Goal: Transaction & Acquisition: Purchase product/service

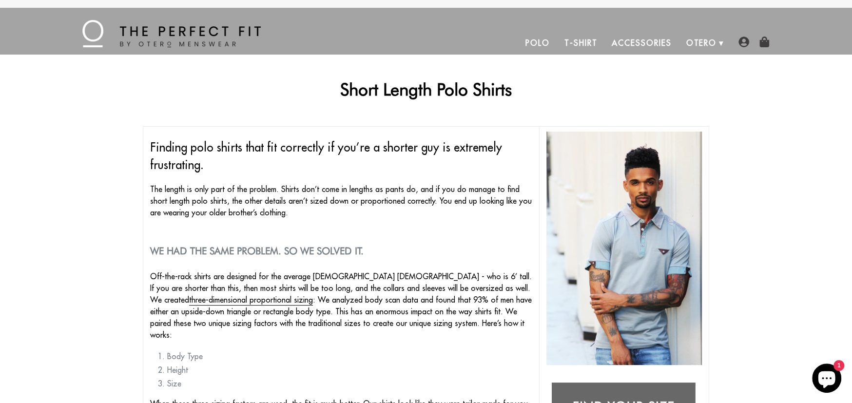
click at [541, 42] on link "Polo" at bounding box center [537, 42] width 39 height 23
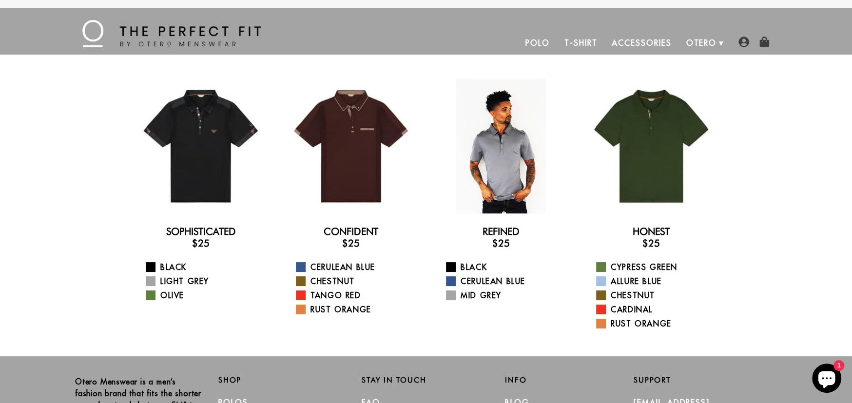
click at [504, 165] on div at bounding box center [501, 146] width 135 height 135
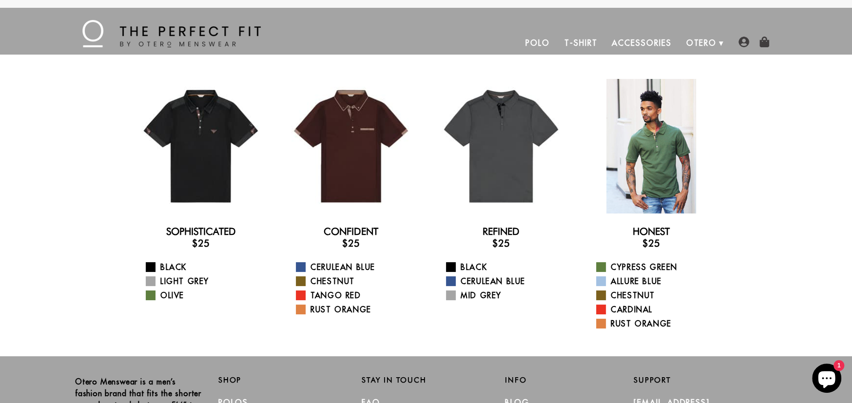
click at [660, 172] on div at bounding box center [651, 146] width 135 height 135
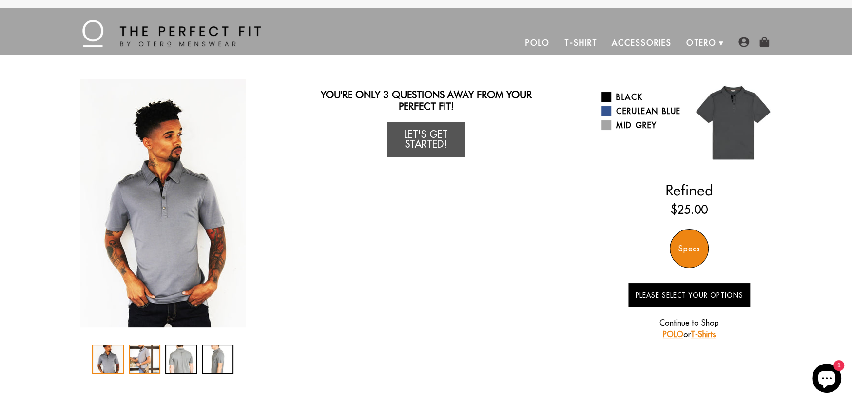
click at [146, 361] on div "2 / 4" at bounding box center [145, 359] width 32 height 29
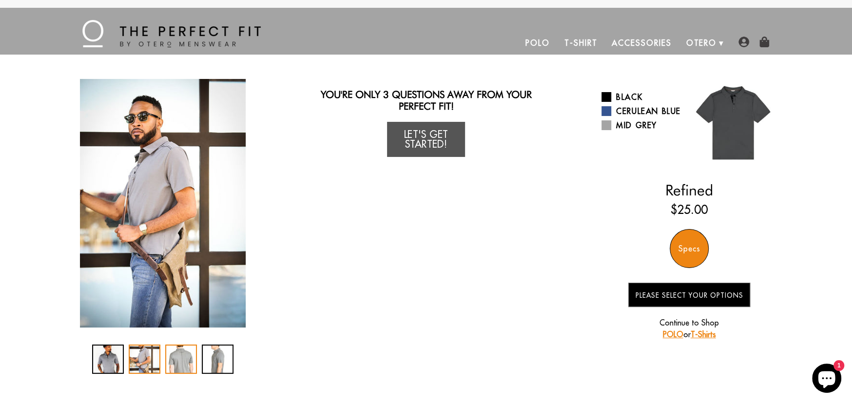
click at [175, 360] on div "3 / 4" at bounding box center [181, 359] width 32 height 29
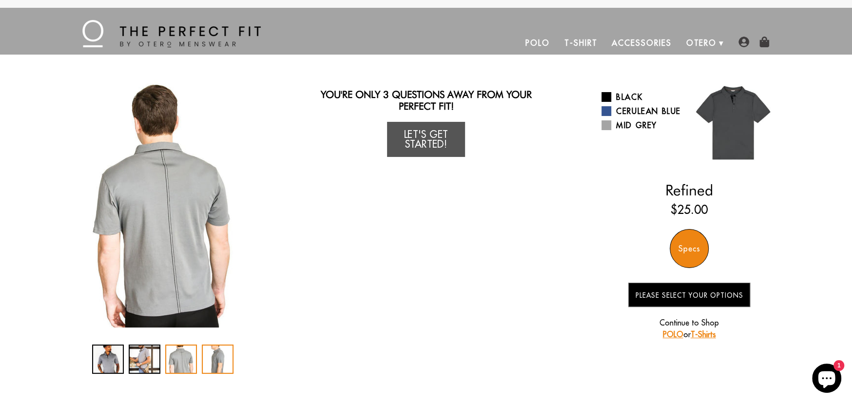
click at [213, 358] on div "4 / 4" at bounding box center [218, 359] width 32 height 29
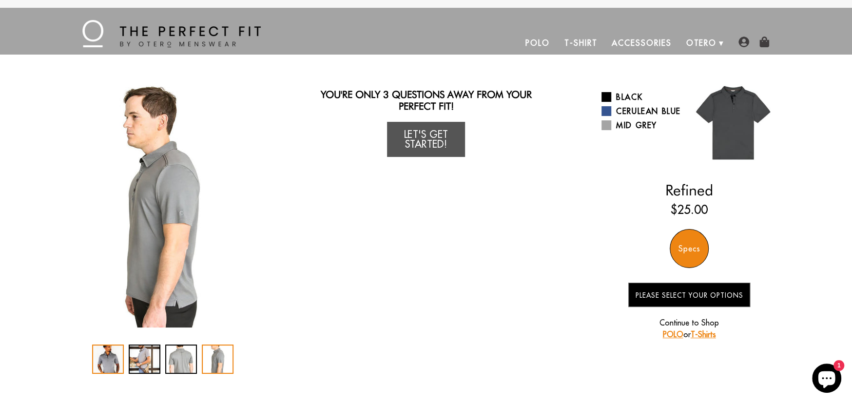
click at [104, 355] on div "1 / 4" at bounding box center [108, 359] width 32 height 29
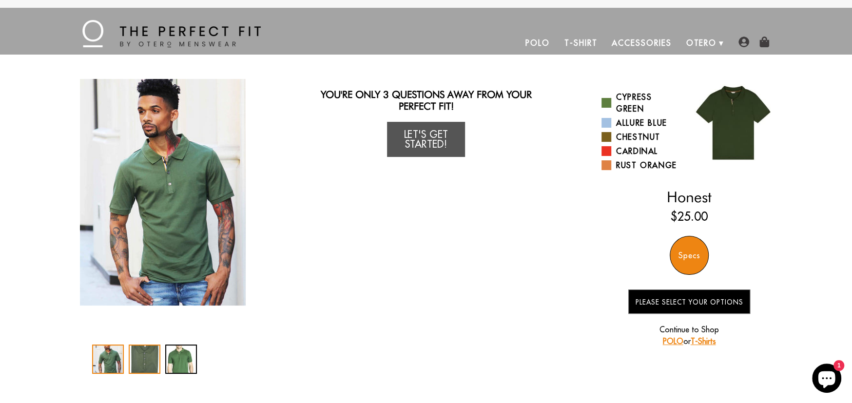
click at [133, 363] on div "2 / 3" at bounding box center [145, 359] width 32 height 29
click at [189, 362] on div "3 / 3" at bounding box center [181, 359] width 32 height 29
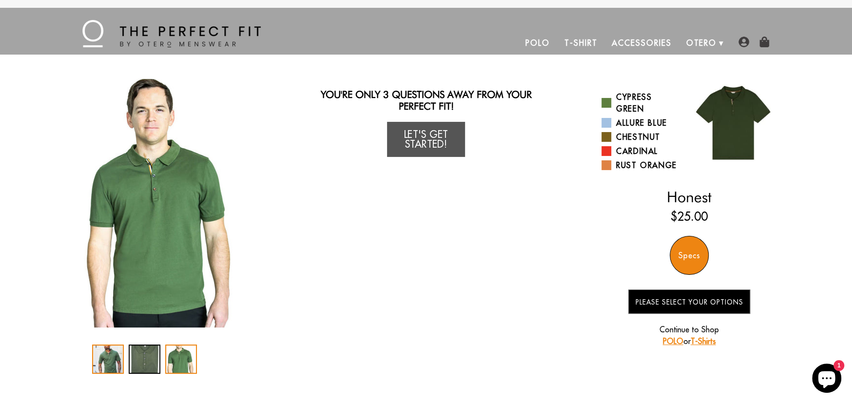
click at [108, 351] on div "1 / 3" at bounding box center [108, 359] width 32 height 29
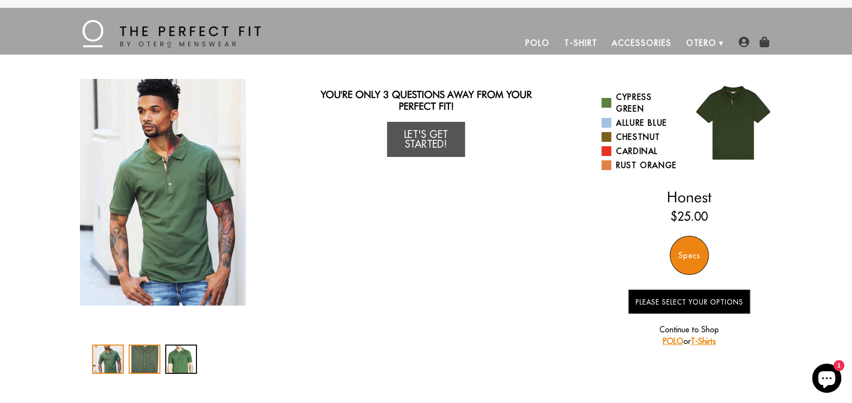
click at [136, 353] on div "2 / 3" at bounding box center [145, 359] width 32 height 29
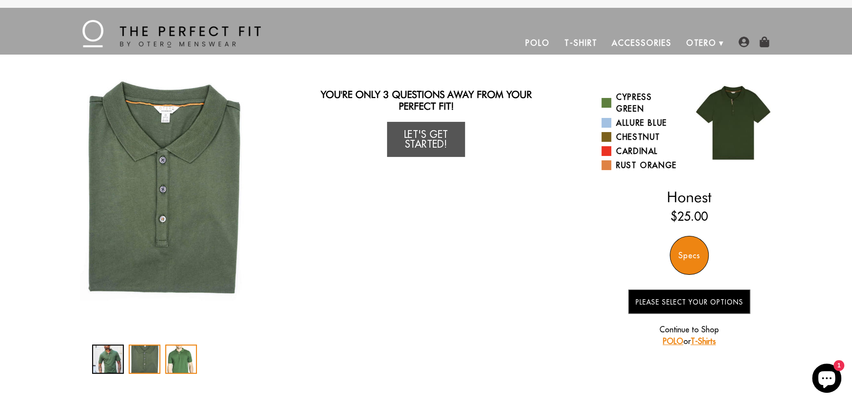
click at [183, 359] on div "3 / 3" at bounding box center [181, 359] width 32 height 29
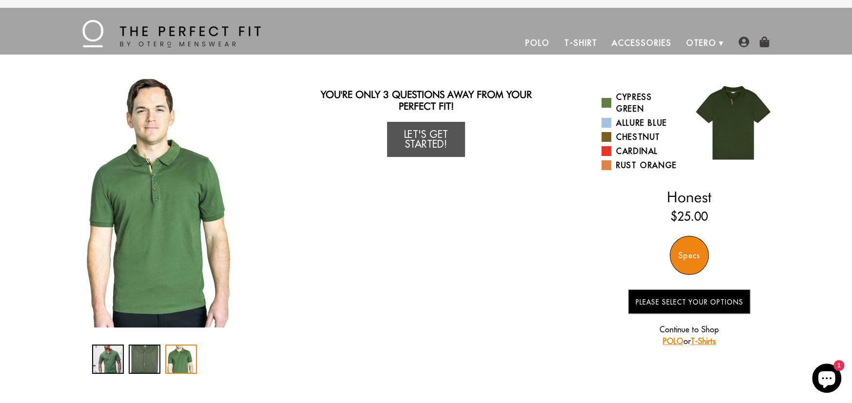
click at [430, 140] on link "Let's Get Started!" at bounding box center [426, 139] width 78 height 35
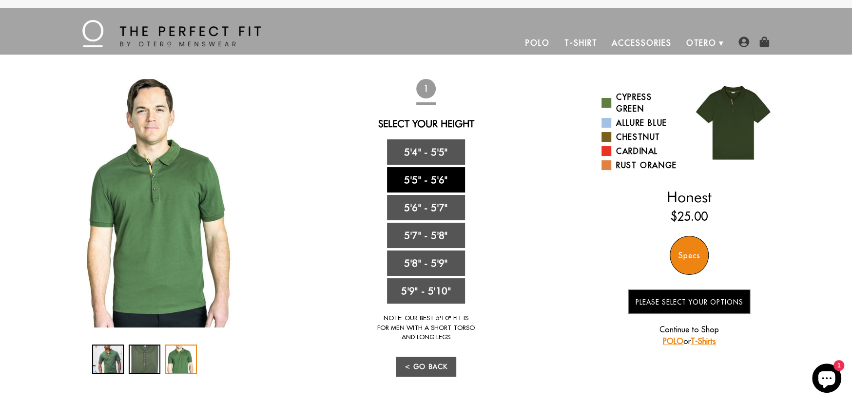
click at [432, 180] on link "5'5" - 5'6"" at bounding box center [426, 179] width 78 height 25
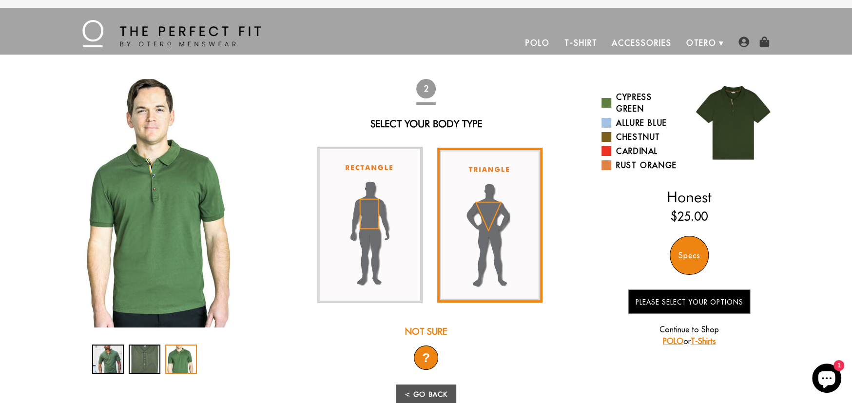
click at [480, 226] on img at bounding box center [489, 225] width 105 height 155
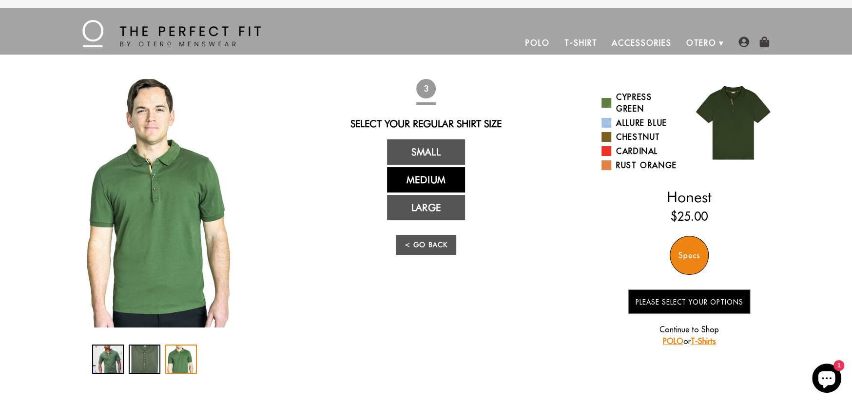
click at [432, 181] on link "Medium" at bounding box center [426, 179] width 78 height 25
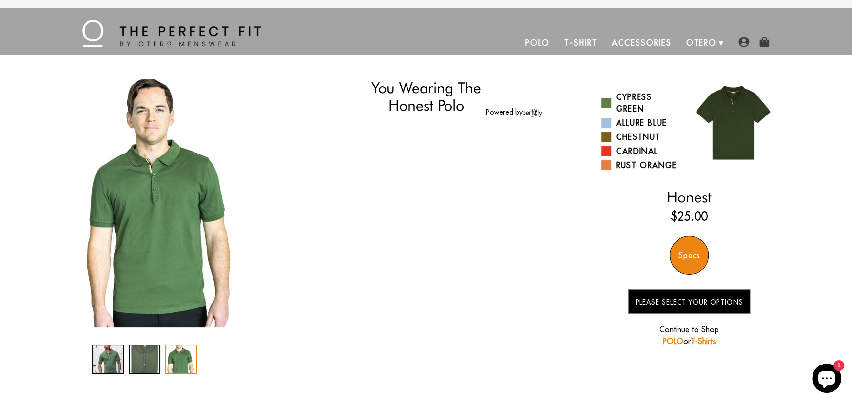
select select "55-56"
select select "triangle"
select select "M"
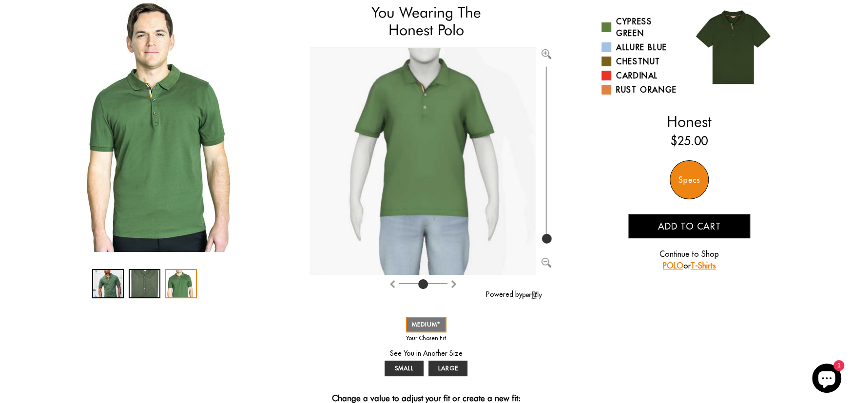
scroll to position [97, 0]
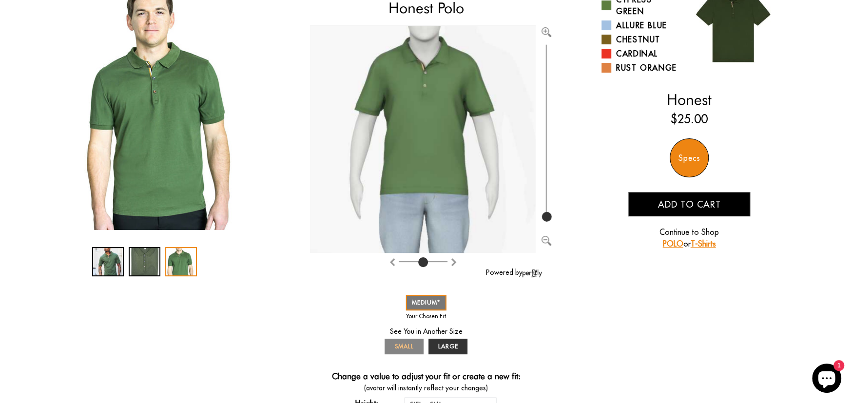
click at [402, 343] on span "SMALL" at bounding box center [404, 346] width 19 height 7
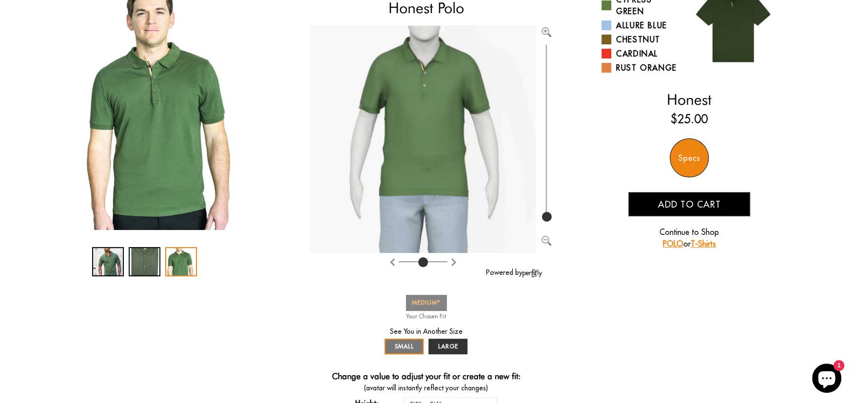
click at [431, 302] on span "MEDIUM" at bounding box center [426, 302] width 29 height 7
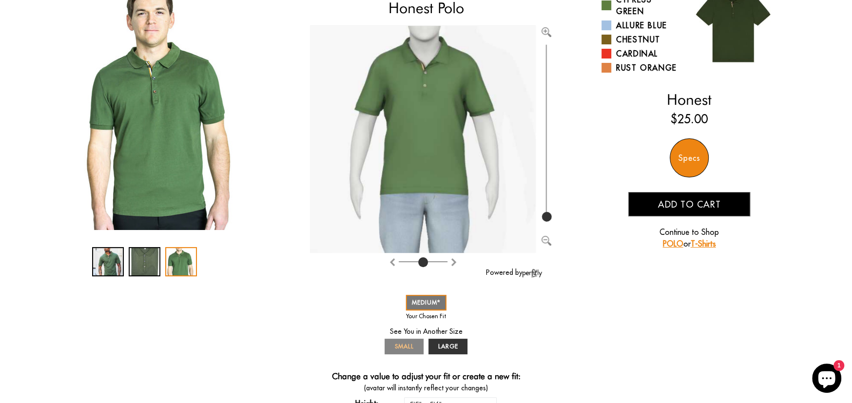
click at [408, 350] on span "SMALL" at bounding box center [404, 346] width 19 height 7
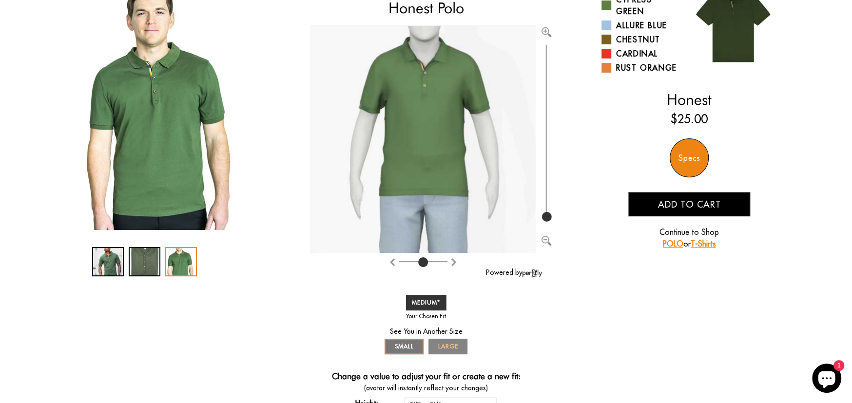
click at [453, 349] on span "LARGE" at bounding box center [448, 346] width 20 height 7
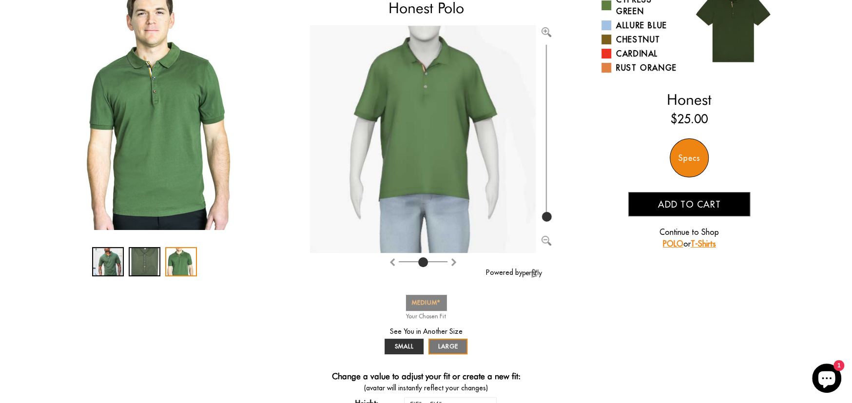
click at [439, 300] on span "MEDIUM" at bounding box center [426, 302] width 29 height 7
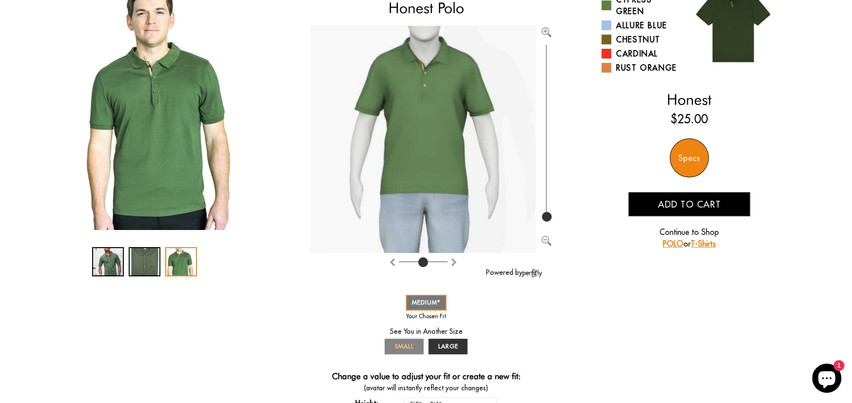
click at [405, 349] on span "SMALL" at bounding box center [404, 346] width 19 height 7
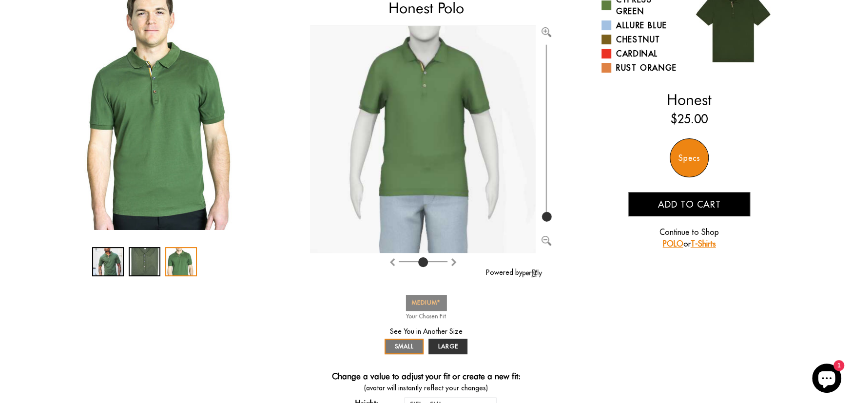
click at [425, 299] on span "MEDIUM" at bounding box center [426, 302] width 29 height 7
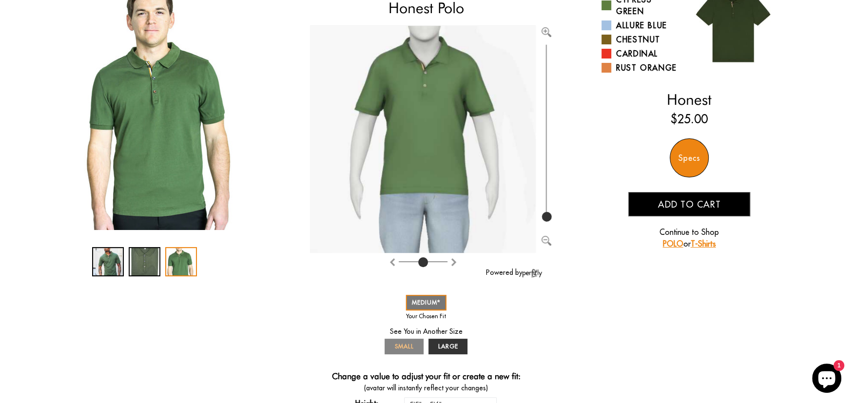
click at [406, 346] on span "SMALL" at bounding box center [404, 346] width 19 height 7
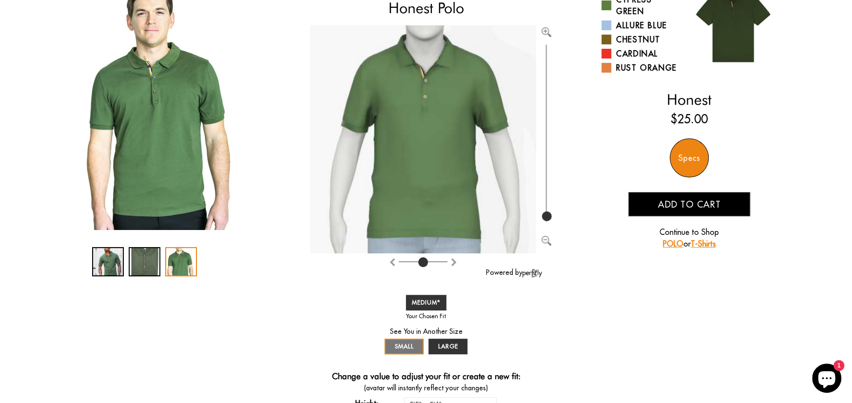
type input "100"
click at [548, 217] on input "range" at bounding box center [547, 133] width 10 height 182
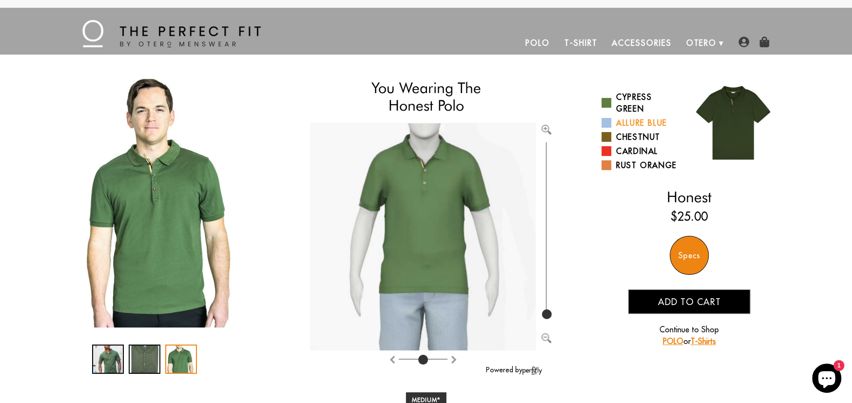
click at [607, 120] on span at bounding box center [607, 123] width 10 height 10
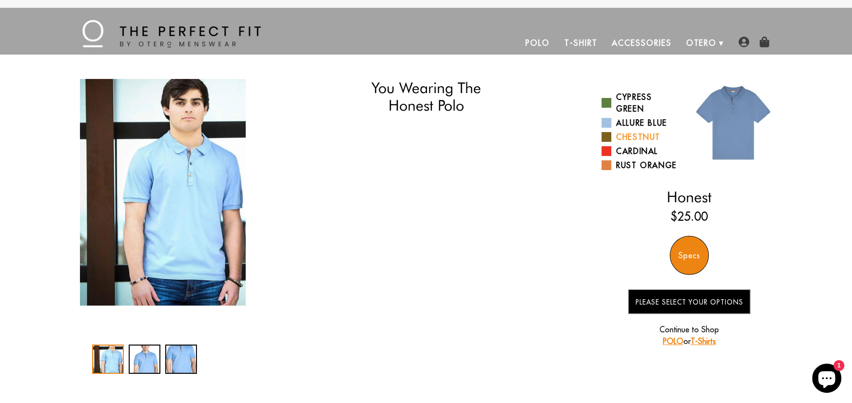
select select "55-56"
select select "triangle"
select select "M"
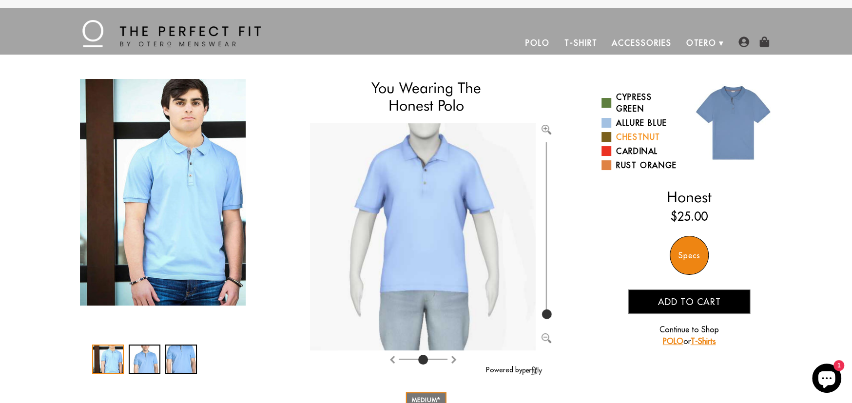
click at [610, 142] on link "Chestnut" at bounding box center [642, 137] width 80 height 12
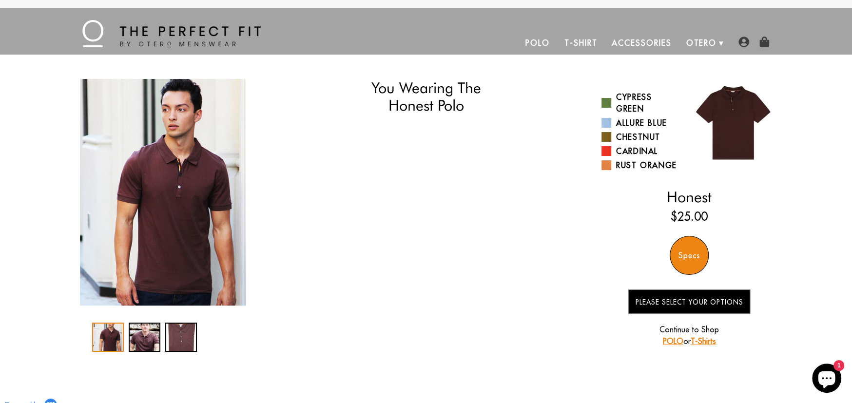
select select "55-56"
select select "triangle"
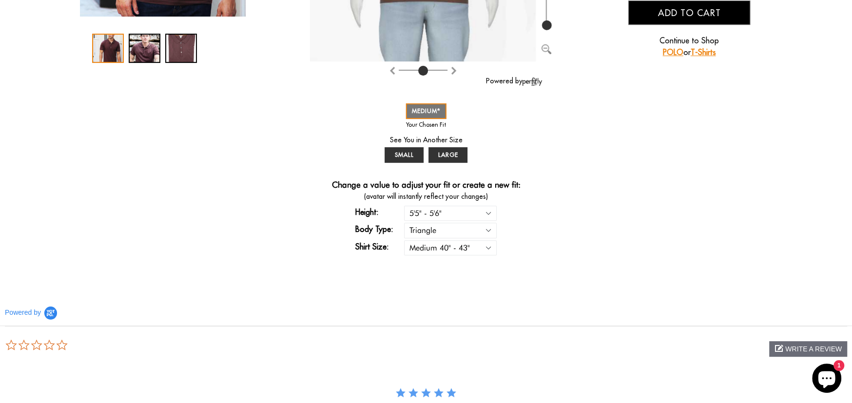
scroll to position [292, 0]
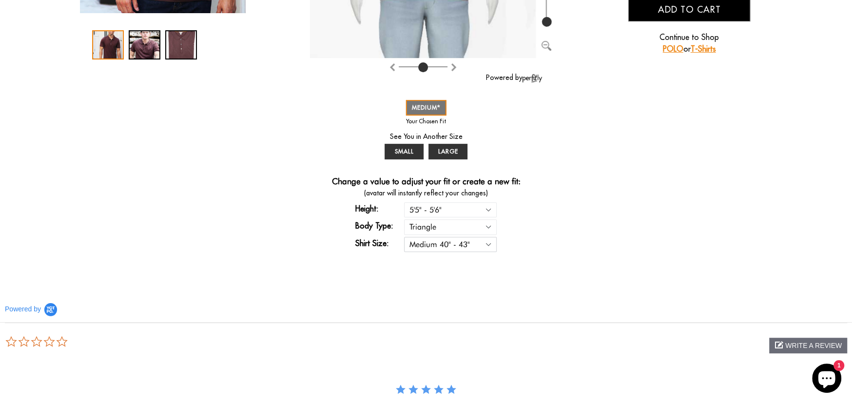
click at [486, 246] on select "Small 36" - 39" Medium 40" - 43" Large 44" - 47"" at bounding box center [450, 244] width 93 height 15
select select "S"
click at [404, 237] on select "Small 36" - 39" Medium 40" - 43" Large 44" - 47"" at bounding box center [450, 244] width 93 height 15
select select "55-56"
select select "triangle"
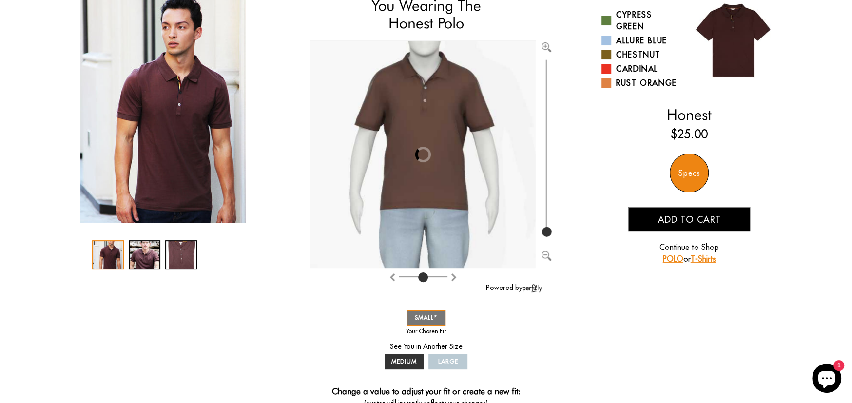
scroll to position [97, 0]
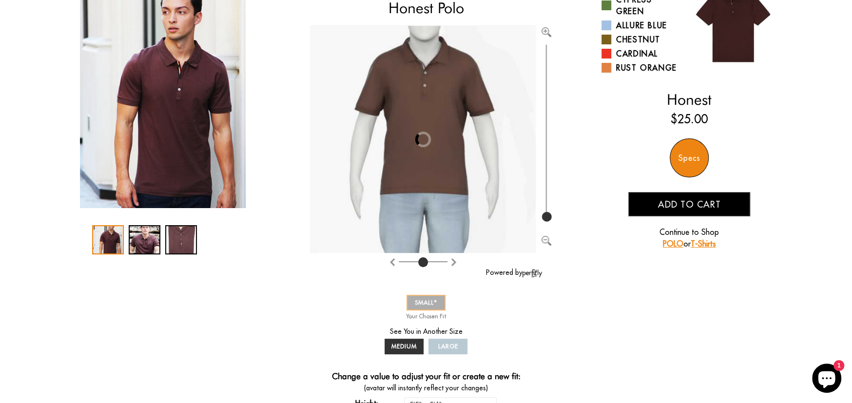
click at [428, 302] on span "SMALL" at bounding box center [426, 302] width 22 height 7
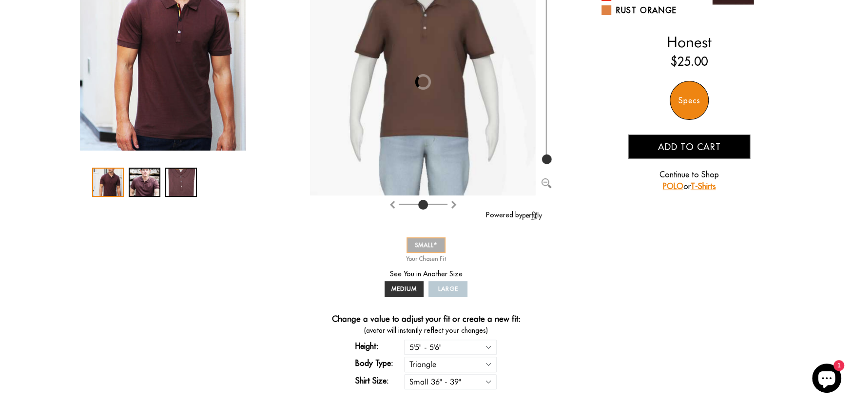
scroll to position [146, 0]
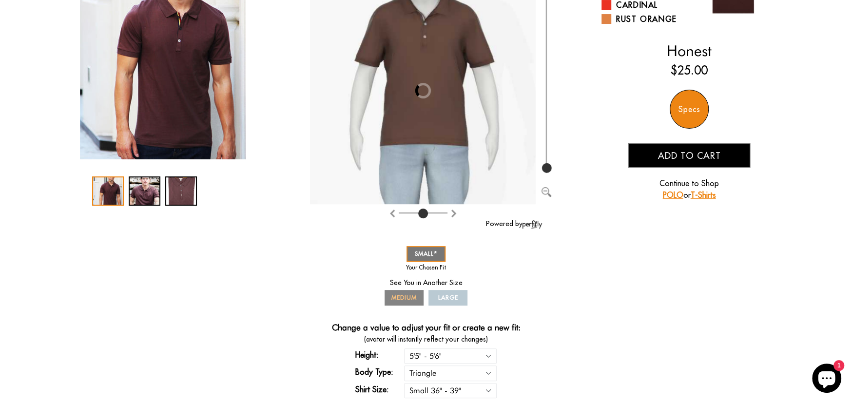
click at [397, 296] on span "MEDIUM" at bounding box center [403, 297] width 25 height 7
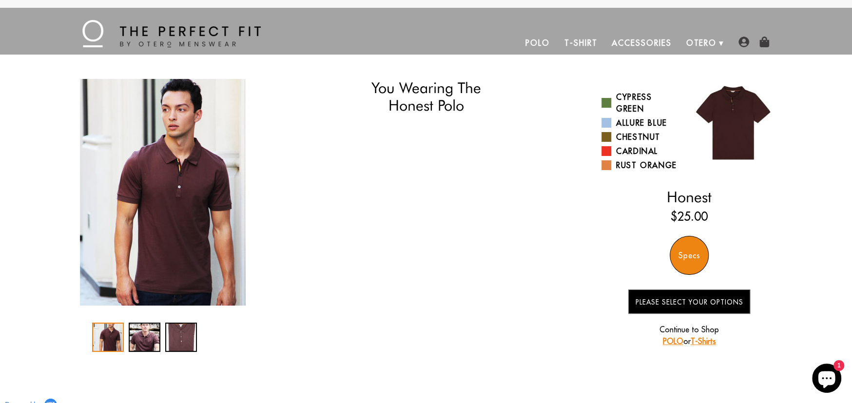
select select "55-56"
select select "triangle"
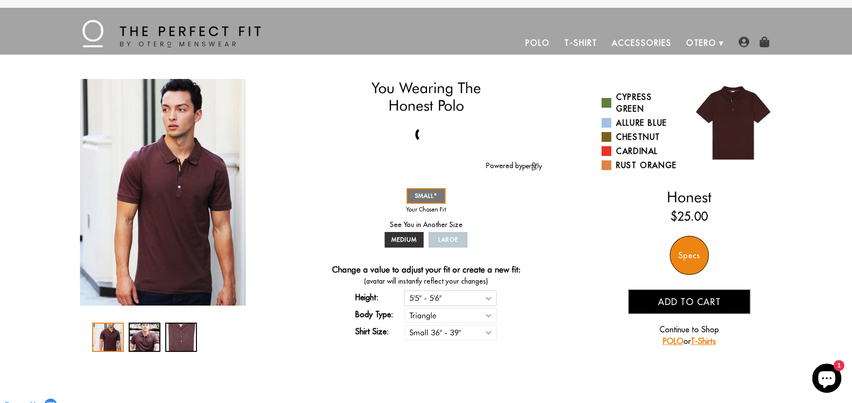
click at [489, 299] on select "5'4" - 5'5" 5'5" - 5'6" 5'6" - 5'7" 5'7" - 5'8" 5'8" - 5'9" 5'9" - 5'10"" at bounding box center [450, 298] width 93 height 15
select select "57-58"
click at [404, 291] on select "5'4" - 5'5" 5'5" - 5'6" 5'6" - 5'7" 5'7" - 5'8" 5'8" - 5'9" 5'9" - 5'10"" at bounding box center [450, 298] width 93 height 15
select select "57-58"
select select "triangle"
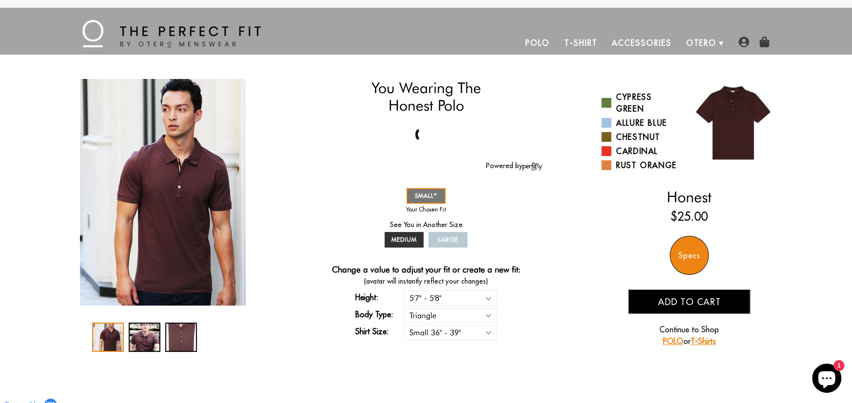
click at [570, 336] on div "You Wearing The Honest Polo You're only 3 questions away from your perfect fit!…" at bounding box center [426, 218] width 702 height 278
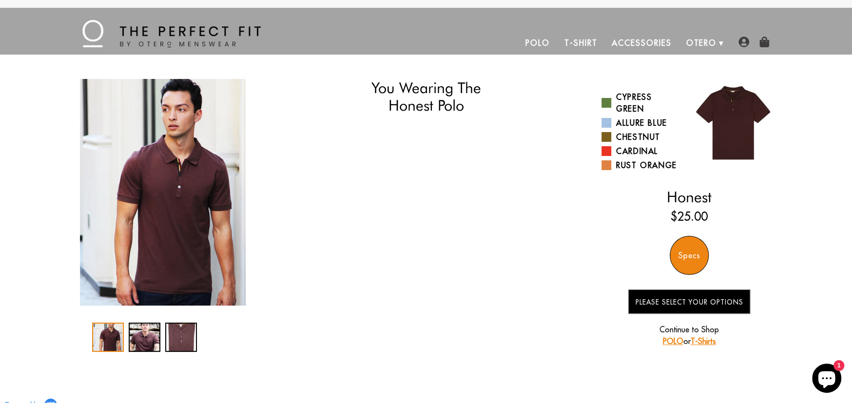
select select "57-58"
select select "triangle"
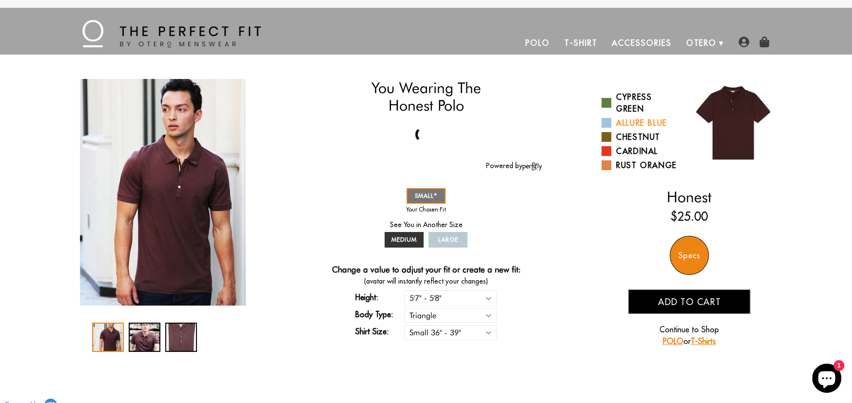
click at [613, 124] on link "Allure Blue" at bounding box center [642, 123] width 80 height 12
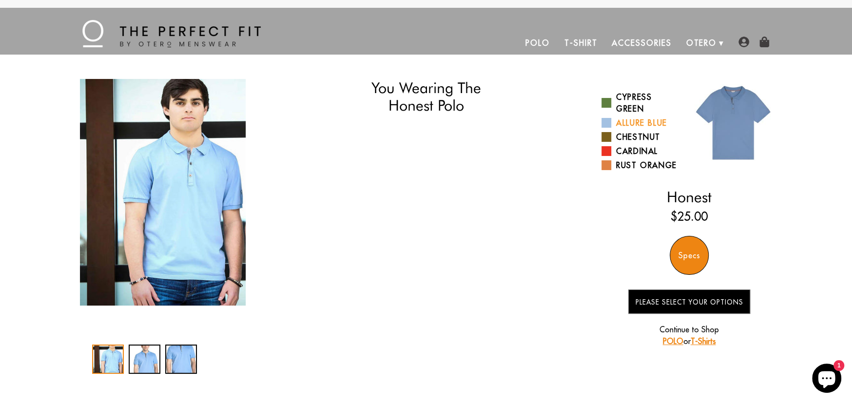
select select "57-58"
select select "triangle"
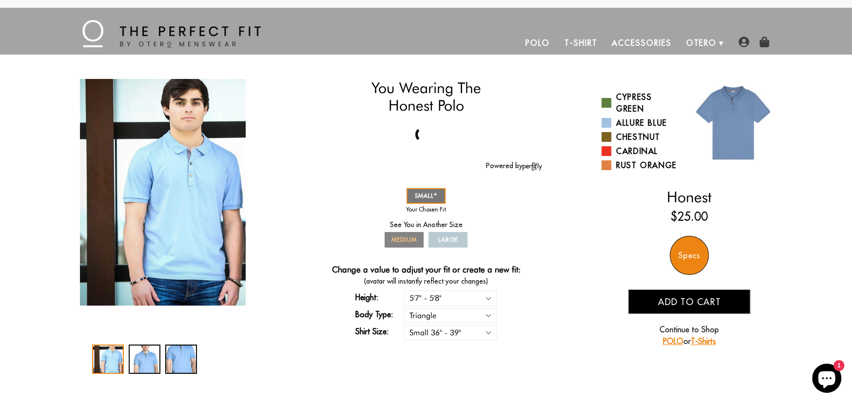
click at [404, 242] on span "MEDIUM" at bounding box center [403, 239] width 25 height 7
click at [449, 242] on span "LARGE" at bounding box center [448, 239] width 20 height 7
